Goal: Find specific page/section: Go to known website

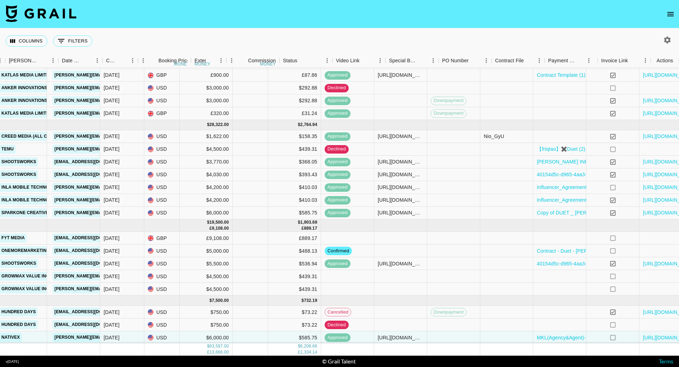
scroll to position [113, 247]
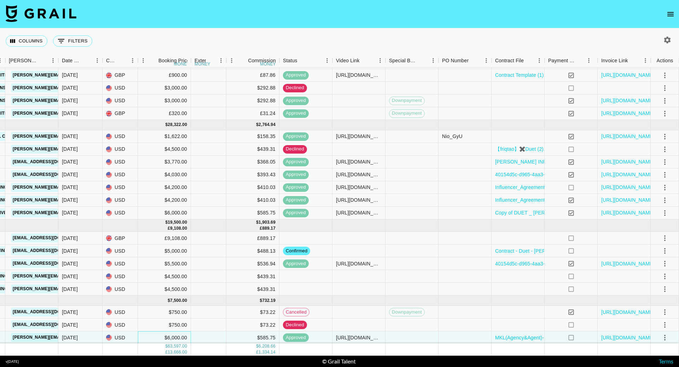
click at [168, 337] on div "$6,000.00" at bounding box center [164, 337] width 53 height 13
click at [180, 337] on div "$6,000.00" at bounding box center [164, 337] width 53 height 13
click at [669, 12] on icon "open drawer" at bounding box center [670, 14] width 6 height 4
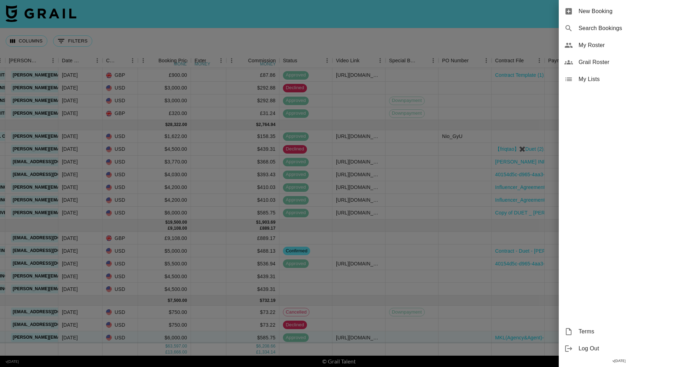
click at [398, 33] on div at bounding box center [339, 183] width 679 height 367
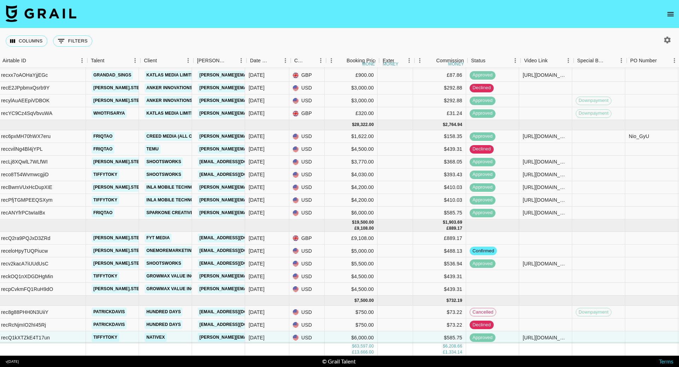
scroll to position [113, 0]
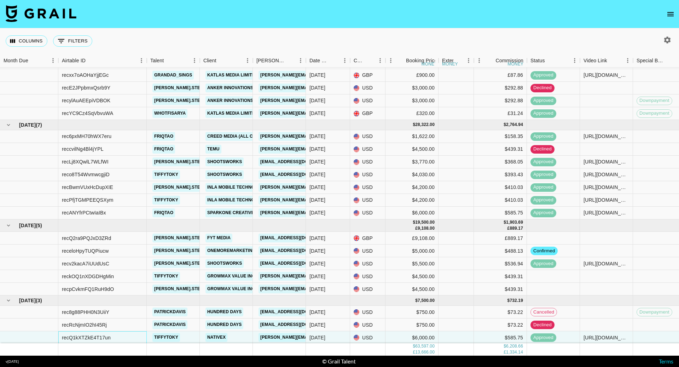
click at [97, 338] on div "recQ1kXTZkE4T17un" at bounding box center [86, 337] width 49 height 7
copy div "recQ1kXTZkE4T17un"
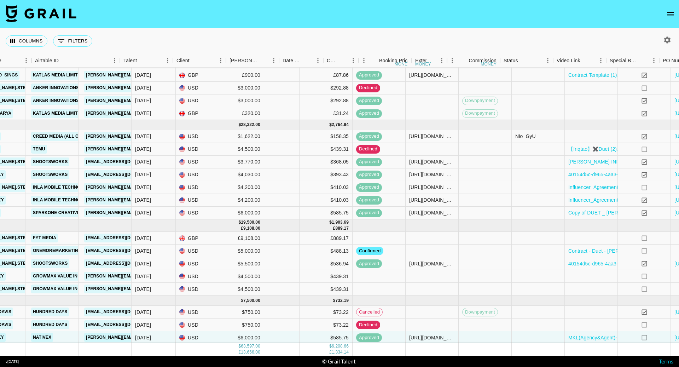
scroll to position [113, 247]
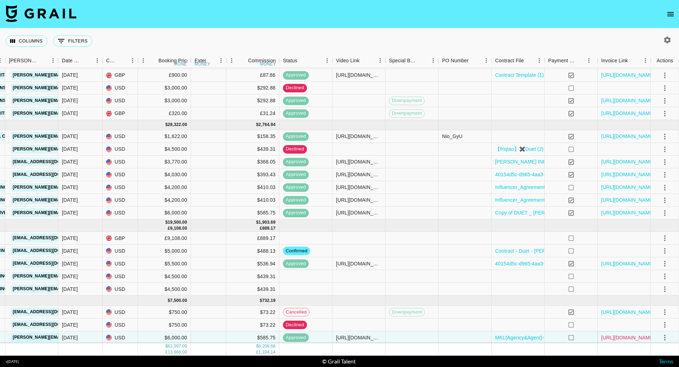
click at [614, 338] on link "[URL][DOMAIN_NAME]" at bounding box center [627, 337] width 53 height 7
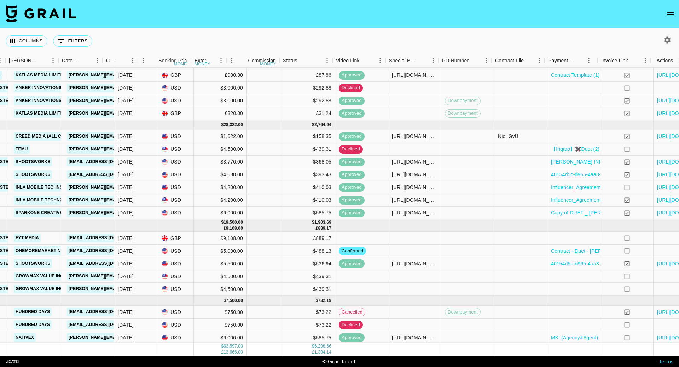
scroll to position [113, 247]
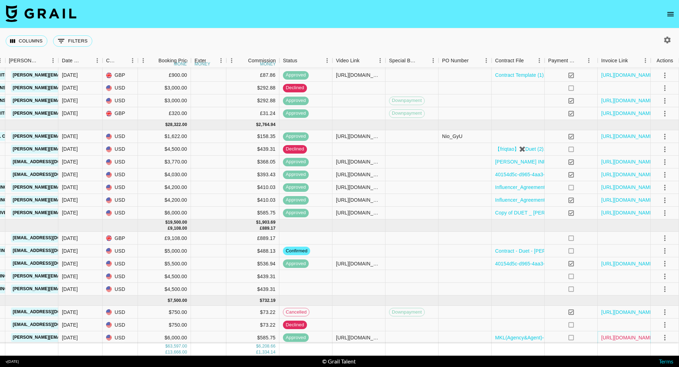
click at [605, 336] on link "[URL][DOMAIN_NAME]" at bounding box center [627, 337] width 53 height 7
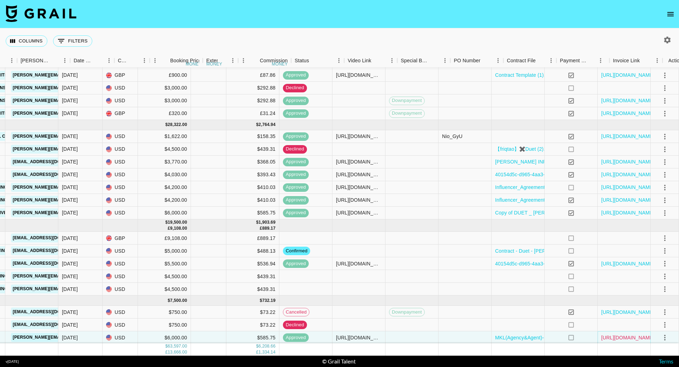
scroll to position [113, 0]
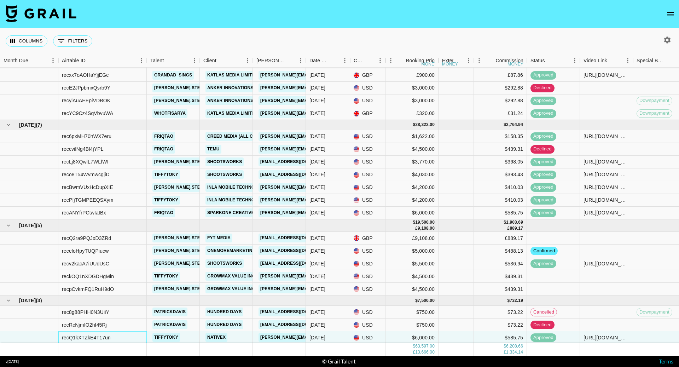
click at [111, 335] on div "recQ1kXTZkE4T17un" at bounding box center [102, 337] width 88 height 13
click at [102, 337] on div "recQ1kXTZkE4T17un" at bounding box center [86, 337] width 49 height 7
copy div "recQ1kXTZkE4T17un"
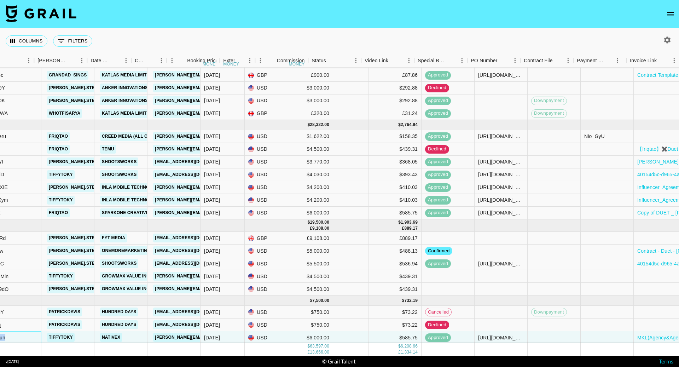
scroll to position [113, 247]
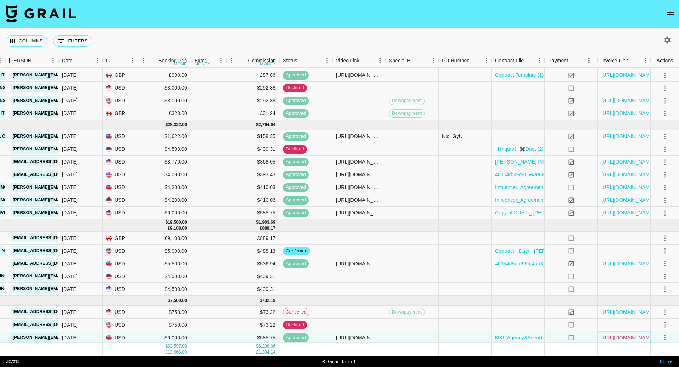
click at [615, 337] on link "[URL][DOMAIN_NAME]" at bounding box center [627, 337] width 53 height 7
